Goal: Task Accomplishment & Management: Use online tool/utility

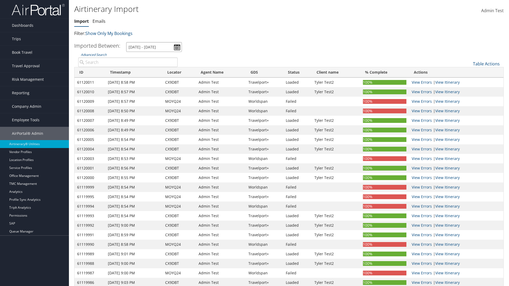
click at [154, 47] on input "[DATE] - [DATE]" at bounding box center [154, 47] width 56 height 10
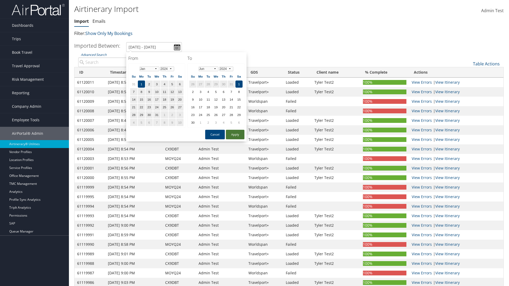
click at [235, 135] on button "Apply" at bounding box center [235, 135] width 19 height 10
type input "1/1/2024 - 6/1/2024"
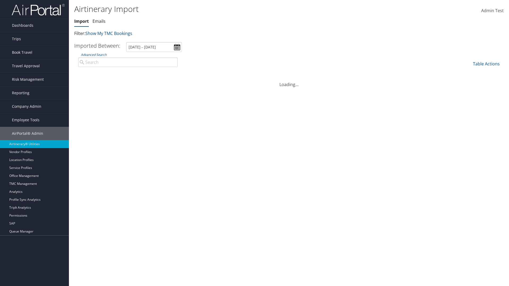
click at [90, 72] on th "ID" at bounding box center [84, 72] width 20 height 10
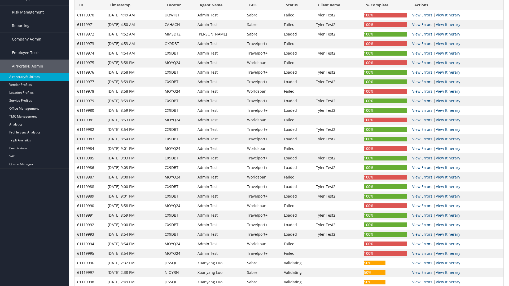
click at [90, 5] on th "ID" at bounding box center [89, 5] width 30 height 10
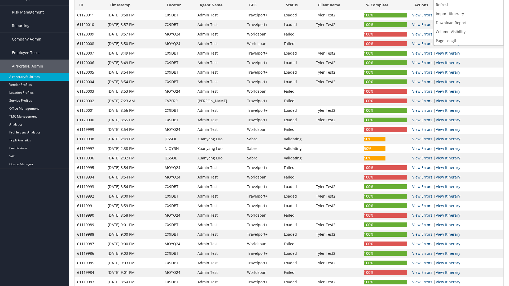
scroll to position [0, 0]
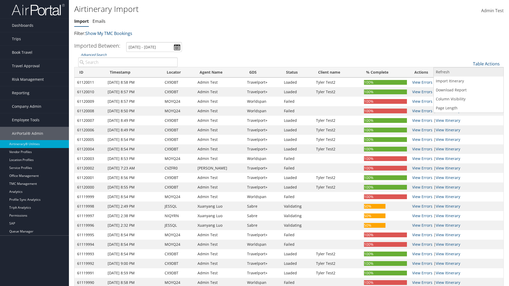
click at [468, 72] on link "Refresh" at bounding box center [468, 72] width 70 height 9
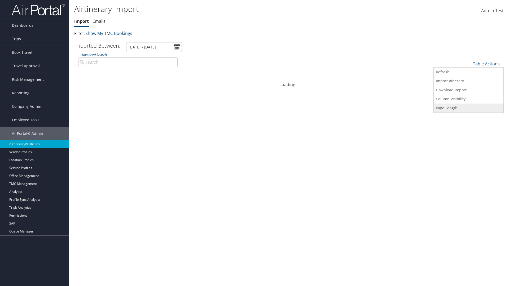
click at [468, 108] on link "Page Length" at bounding box center [468, 108] width 70 height 9
click at [468, 82] on link "25" at bounding box center [468, 81] width 70 height 9
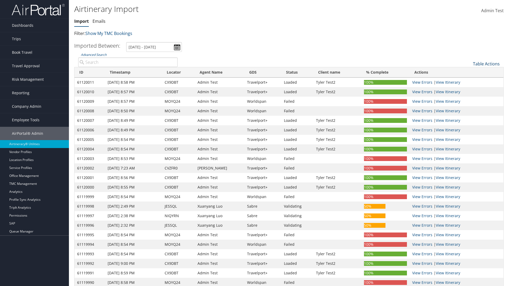
click at [486, 61] on link "Table Actions" at bounding box center [486, 64] width 27 height 6
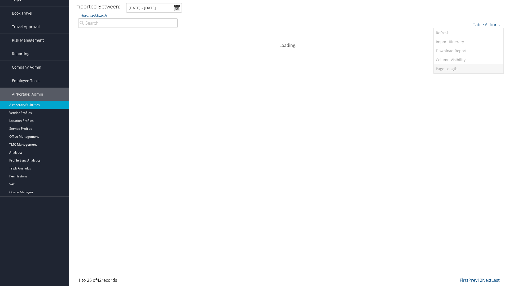
click at [468, 69] on link "Page Length" at bounding box center [468, 68] width 70 height 9
click at [468, 51] on link "50" at bounding box center [468, 51] width 70 height 9
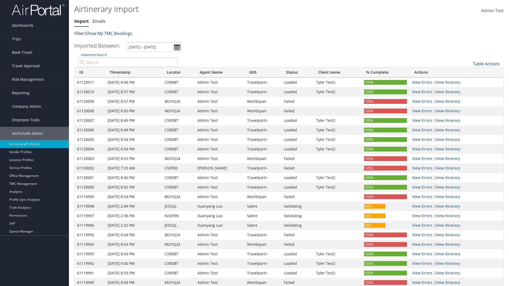
scroll to position [61, 0]
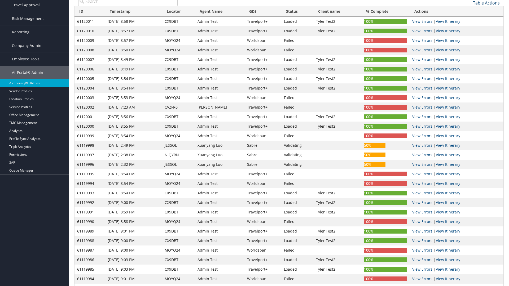
click at [486, 3] on link "Table Actions" at bounding box center [486, 3] width 27 height 6
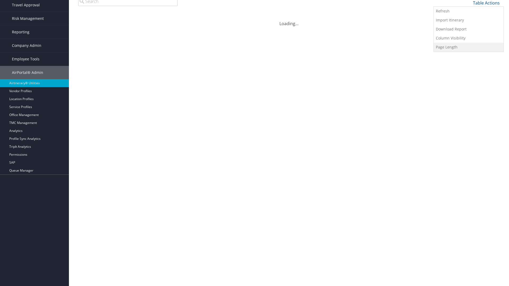
click at [468, 47] on link "Page Length" at bounding box center [468, 47] width 70 height 9
